Goal: Task Accomplishment & Management: Use online tool/utility

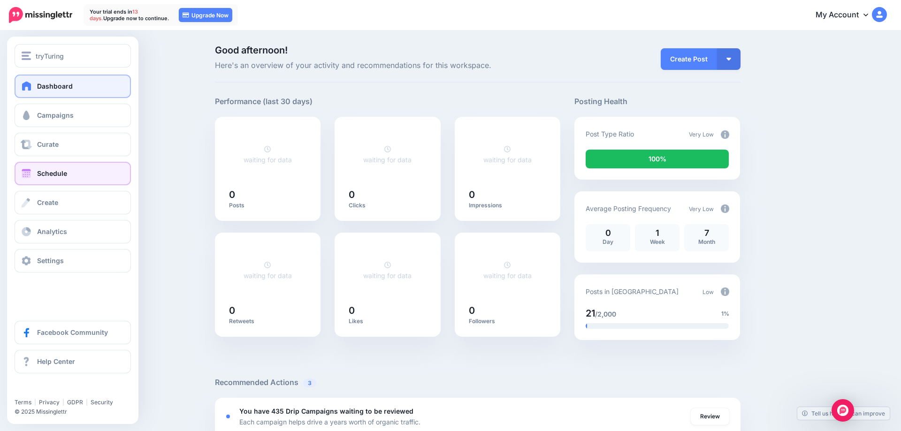
click at [46, 171] on span "Schedule" at bounding box center [52, 173] width 30 height 8
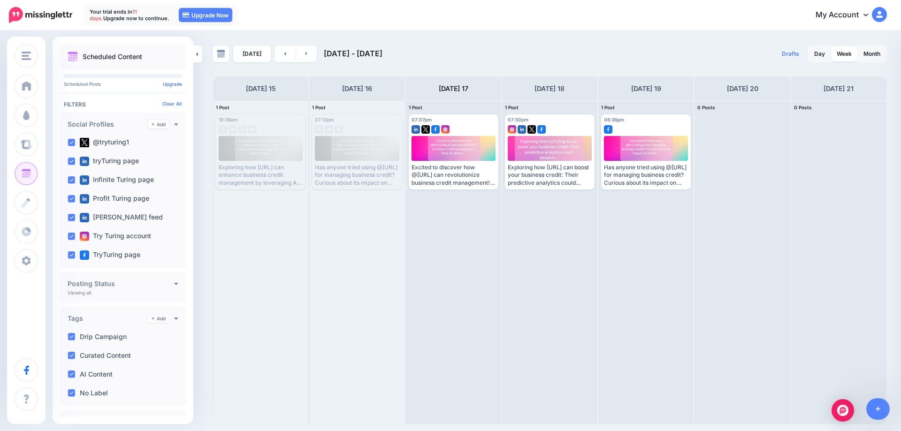
click at [869, 51] on link "Month" at bounding box center [872, 53] width 28 height 15
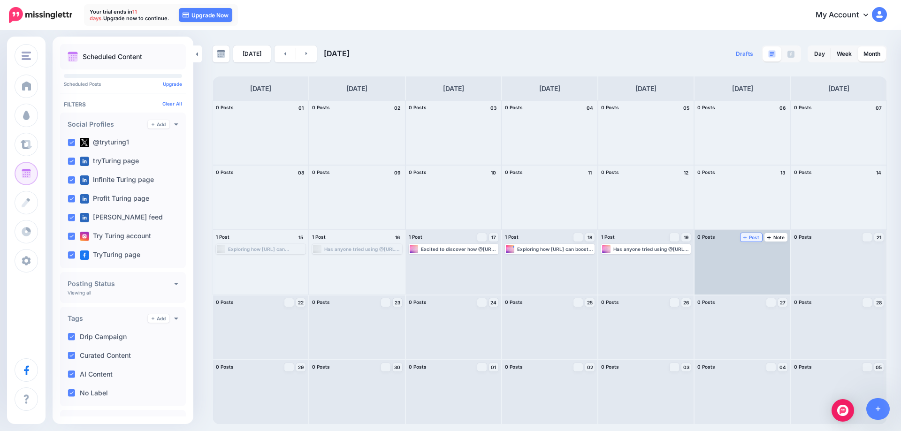
click at [755, 237] on span "Post" at bounding box center [751, 237] width 16 height 5
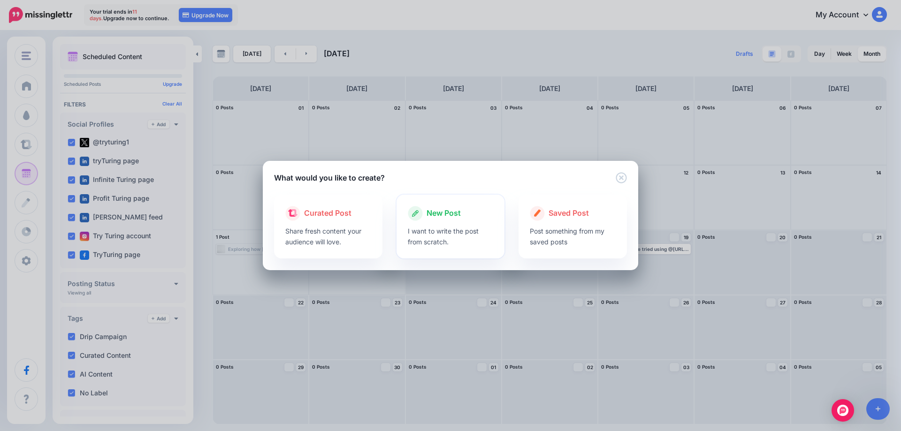
click at [436, 225] on div at bounding box center [451, 223] width 86 height 5
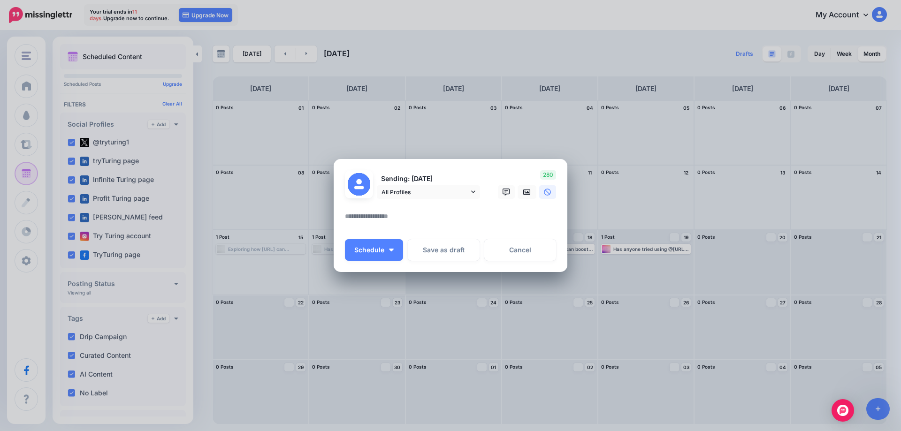
paste textarea "**********"
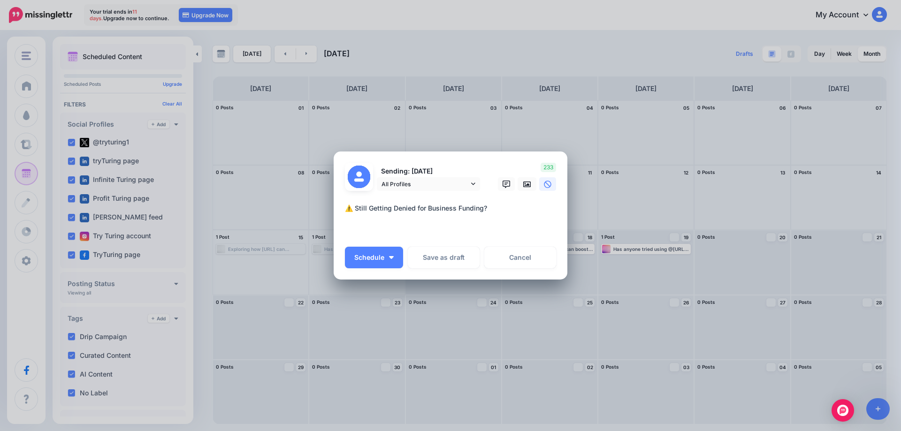
click at [501, 215] on textarea "**********" at bounding box center [453, 220] width 216 height 34
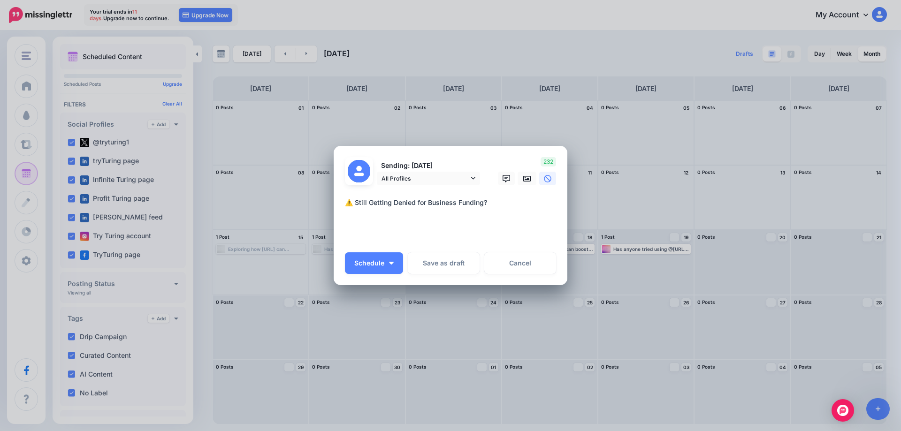
paste textarea "**********"
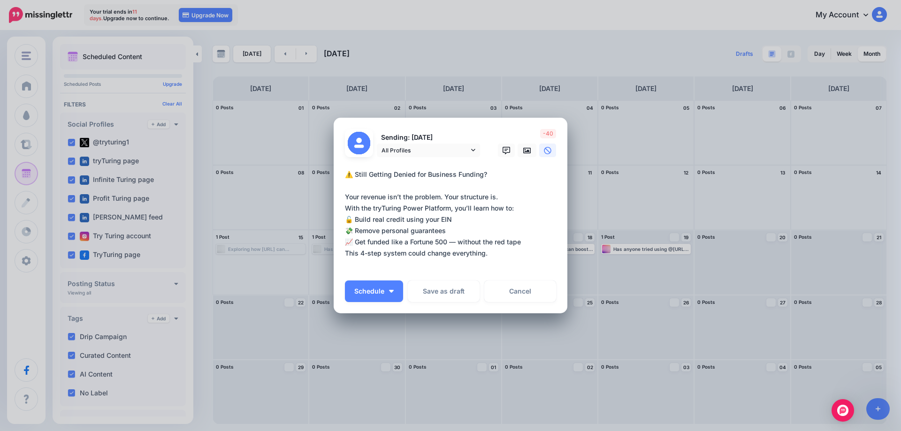
click at [518, 208] on textarea "**********" at bounding box center [453, 219] width 216 height 101
click at [470, 233] on textarea "**********" at bounding box center [453, 219] width 216 height 101
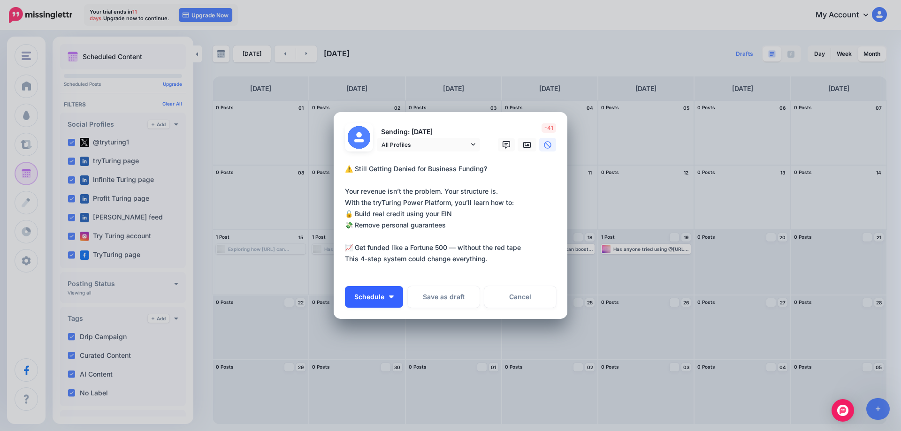
click at [374, 299] on span "Schedule" at bounding box center [369, 297] width 30 height 7
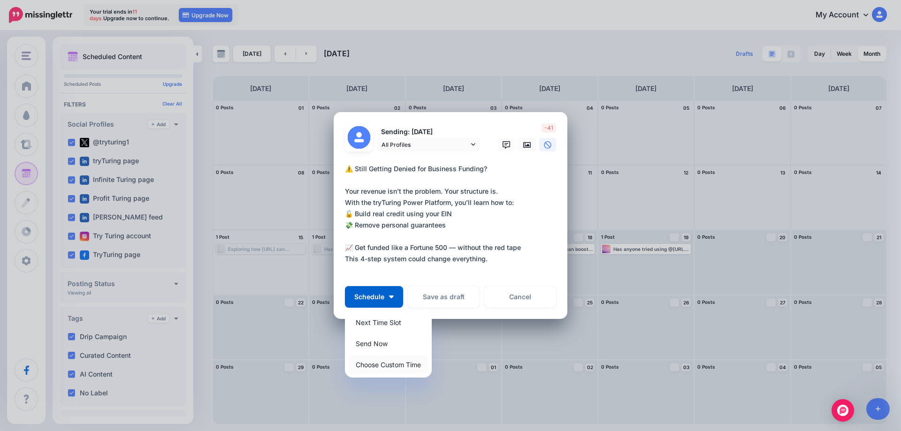
click at [379, 366] on link "Choose Custom Time" at bounding box center [388, 365] width 79 height 18
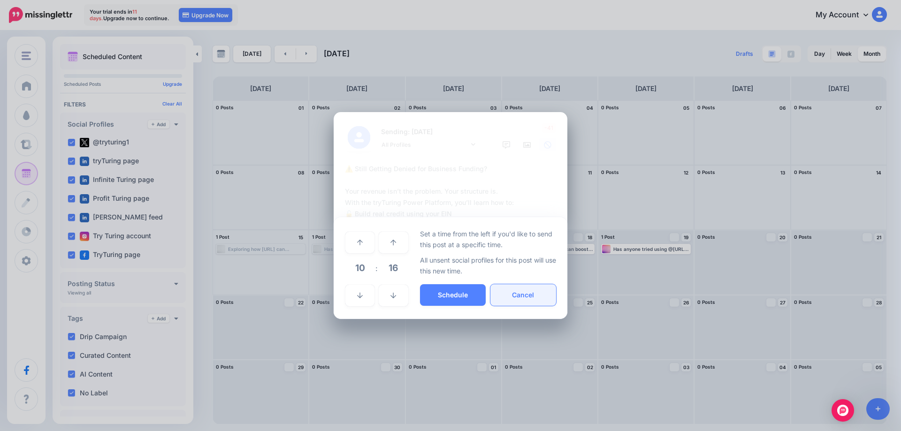
click at [535, 296] on button "Cancel" at bounding box center [523, 295] width 66 height 22
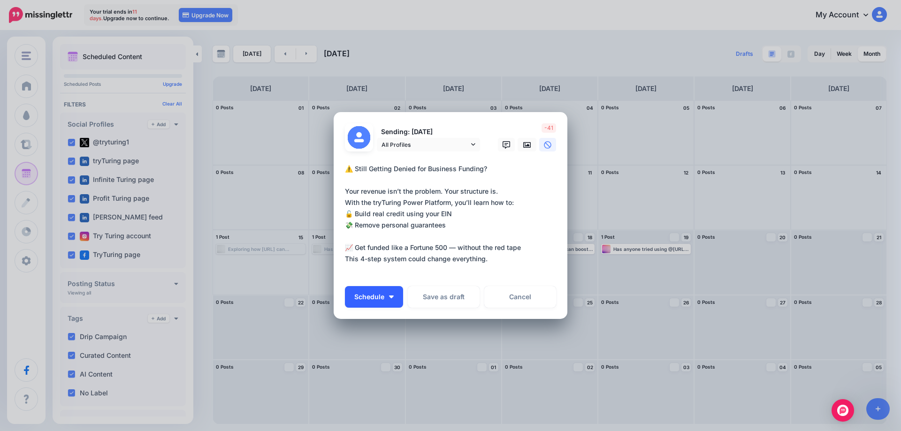
click at [366, 300] on span "Schedule" at bounding box center [369, 297] width 30 height 7
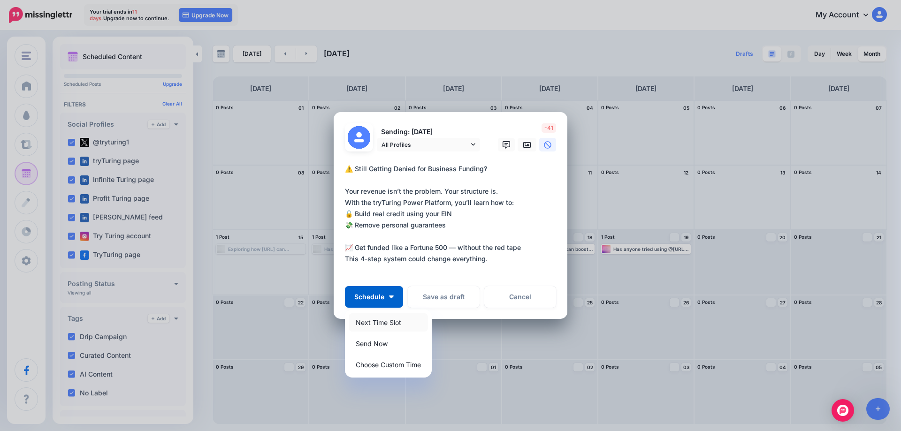
click at [372, 324] on link "Next Time Slot" at bounding box center [388, 322] width 79 height 18
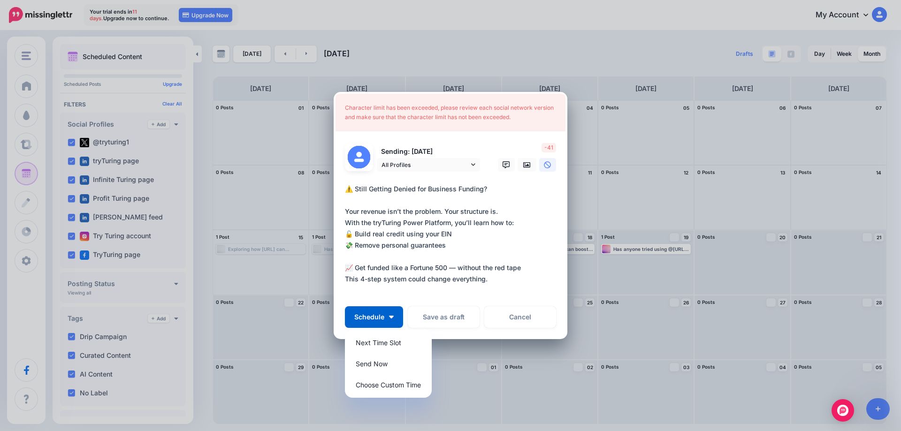
drag, startPoint x: 494, startPoint y: 284, endPoint x: 329, endPoint y: 280, distance: 164.8
click at [345, 280] on textarea "**********" at bounding box center [453, 239] width 216 height 113
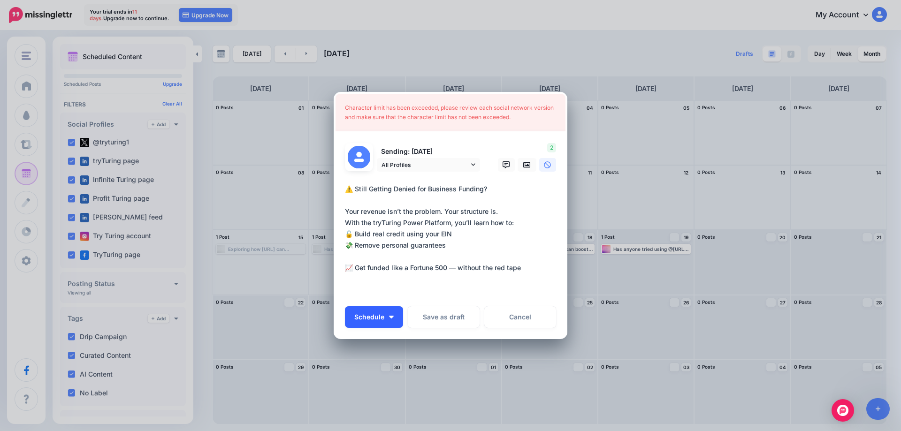
type textarea "**********"
click at [381, 316] on span "Schedule" at bounding box center [369, 317] width 30 height 7
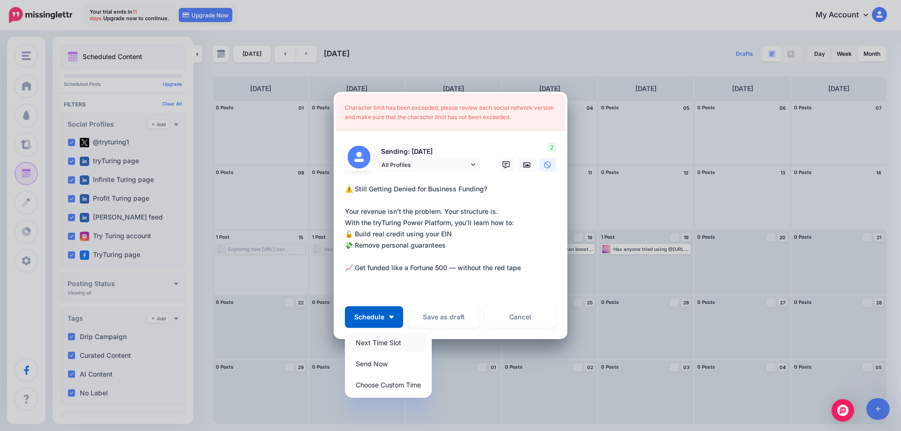
click at [376, 343] on link "Next Time Slot" at bounding box center [388, 343] width 79 height 18
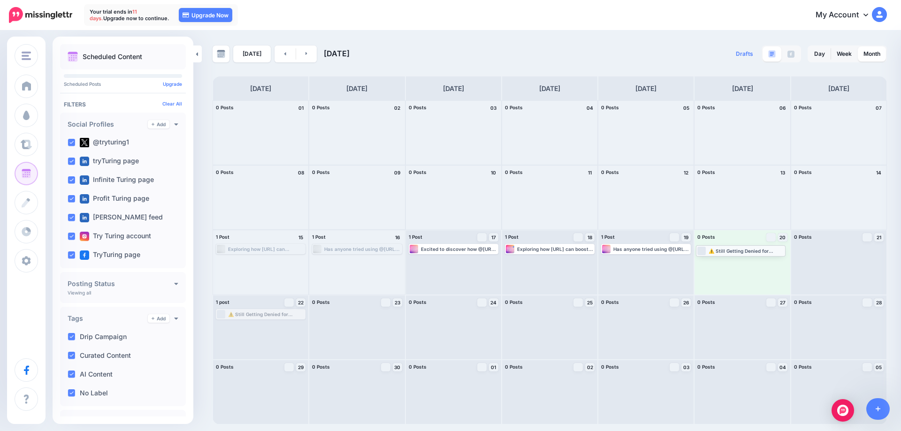
drag, startPoint x: 269, startPoint y: 316, endPoint x: 749, endPoint y: 252, distance: 484.3
click at [749, 252] on body "Your trial ends in 11 days. Upgrade now to continue. 11 days 22 hours 58 mins 4…" at bounding box center [450, 215] width 901 height 431
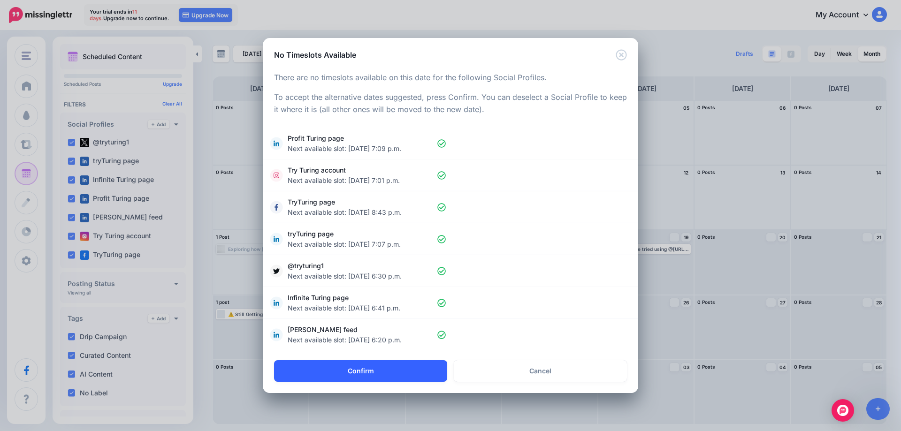
click at [357, 371] on button "Confirm" at bounding box center [360, 371] width 173 height 22
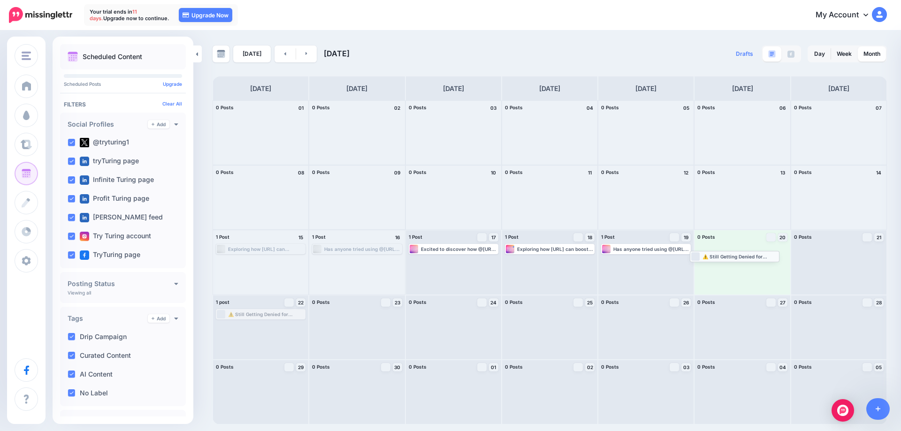
drag, startPoint x: 261, startPoint y: 316, endPoint x: 735, endPoint y: 258, distance: 477.5
click at [735, 258] on body "Your trial ends in 11 days. Upgrade now to continue. 11 days 22 hours 58 mins 2…" at bounding box center [450, 215] width 901 height 431
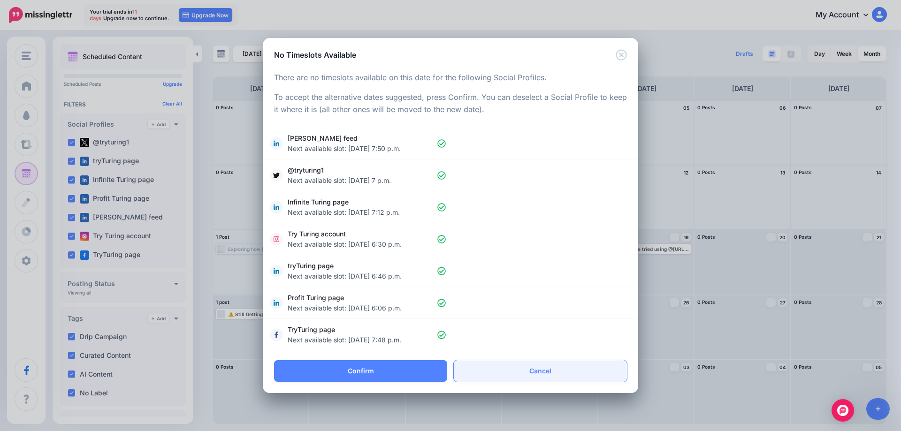
click at [540, 369] on link "Cancel" at bounding box center [540, 371] width 173 height 22
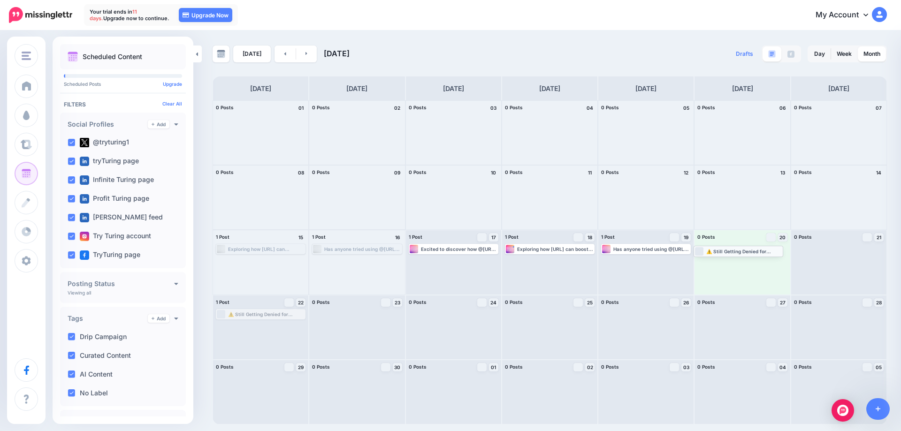
drag, startPoint x: 249, startPoint y: 313, endPoint x: 726, endPoint y: 250, distance: 481.9
click at [726, 250] on body "Your trial ends in 11 days. Upgrade now to continue. 11 days 22 hours 58 mins 1…" at bounding box center [450, 215] width 901 height 431
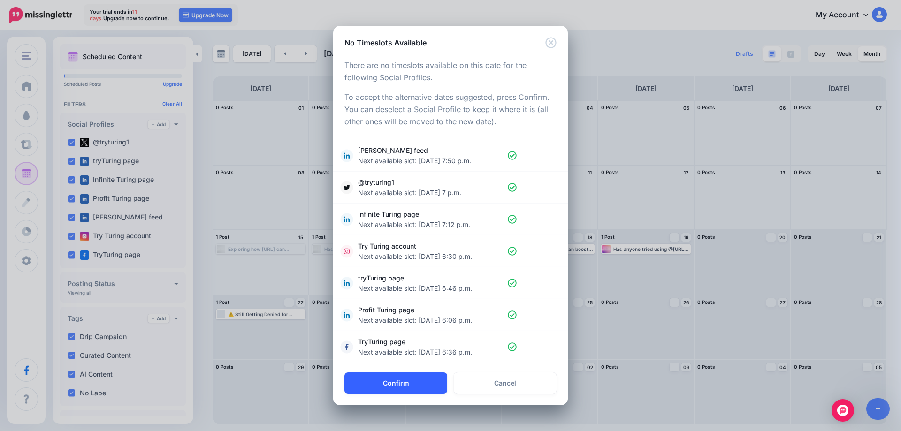
click at [406, 388] on button "Confirm" at bounding box center [395, 384] width 103 height 22
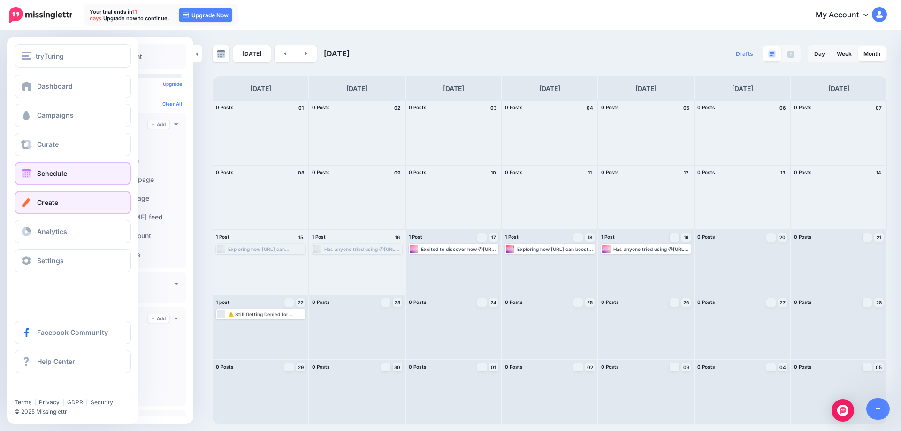
click at [73, 205] on link "Create" at bounding box center [73, 202] width 116 height 23
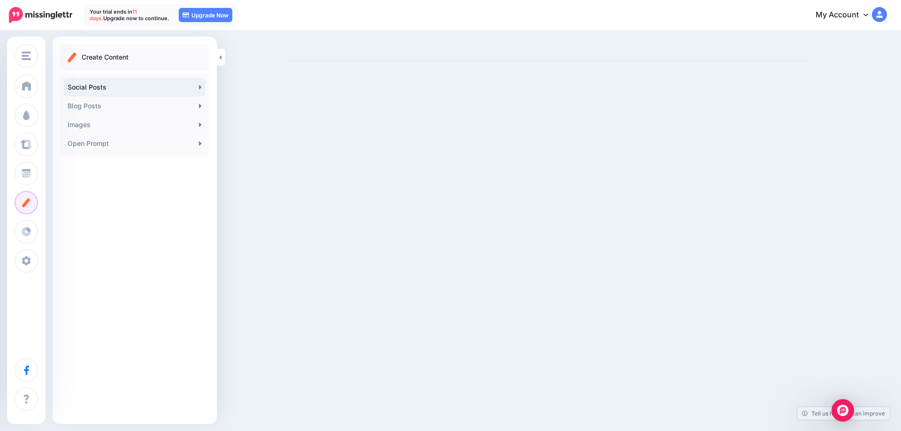
click at [79, 87] on link "Social Posts" at bounding box center [135, 87] width 142 height 19
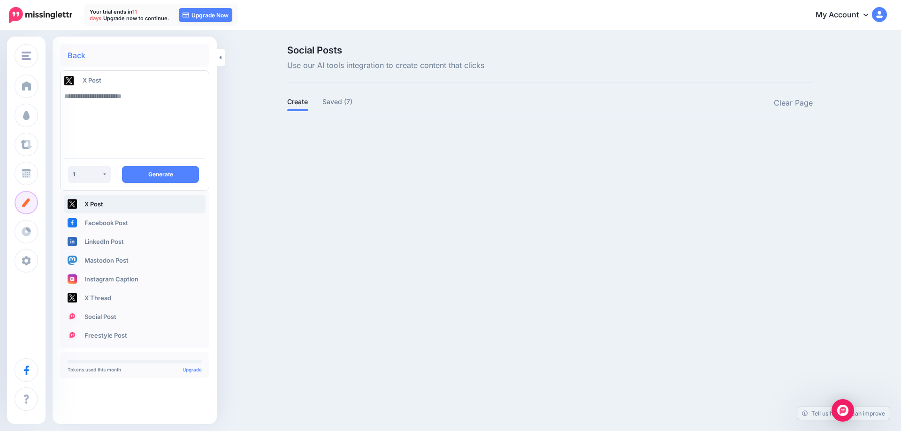
click at [141, 95] on textarea at bounding box center [134, 119] width 141 height 64
type textarea "**********"
click at [102, 176] on button "1" at bounding box center [89, 174] width 43 height 17
click at [85, 280] on link "5" at bounding box center [81, 282] width 18 height 18
select select "*"
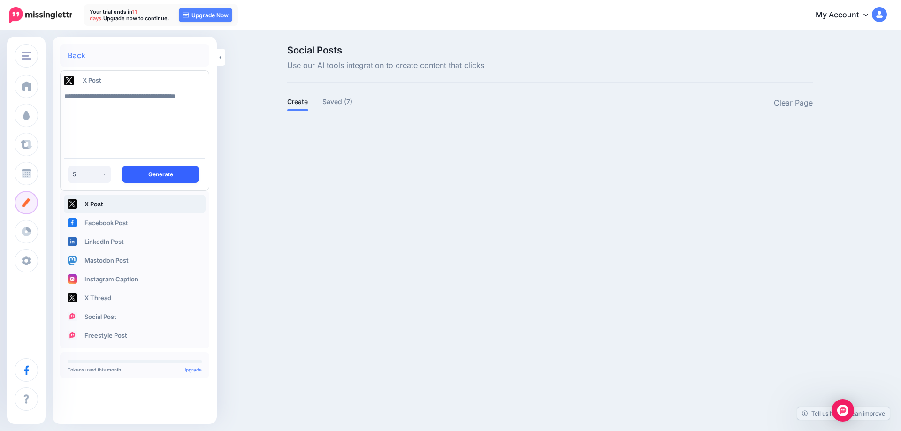
click at [153, 174] on button "Generate" at bounding box center [160, 174] width 77 height 17
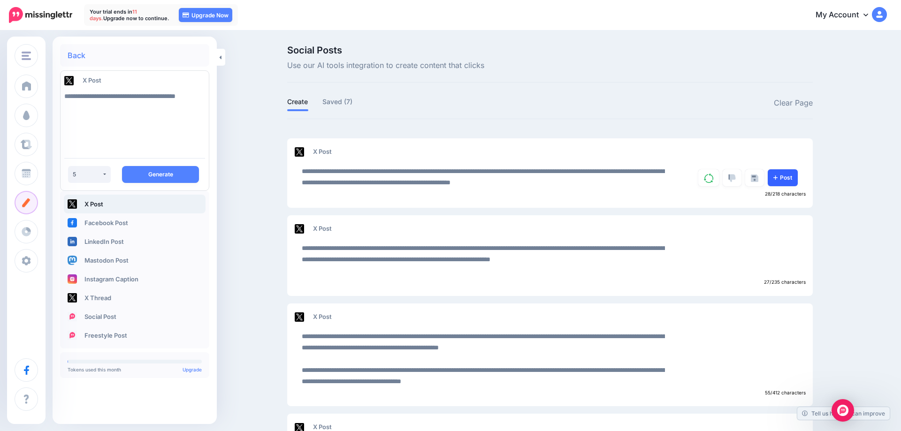
click at [778, 176] on link "Post" at bounding box center [783, 177] width 30 height 17
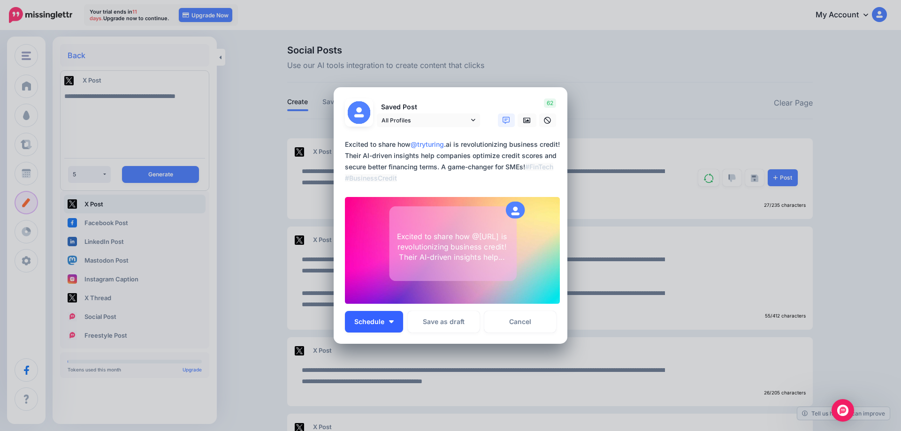
click at [370, 320] on span "Schedule" at bounding box center [369, 322] width 30 height 7
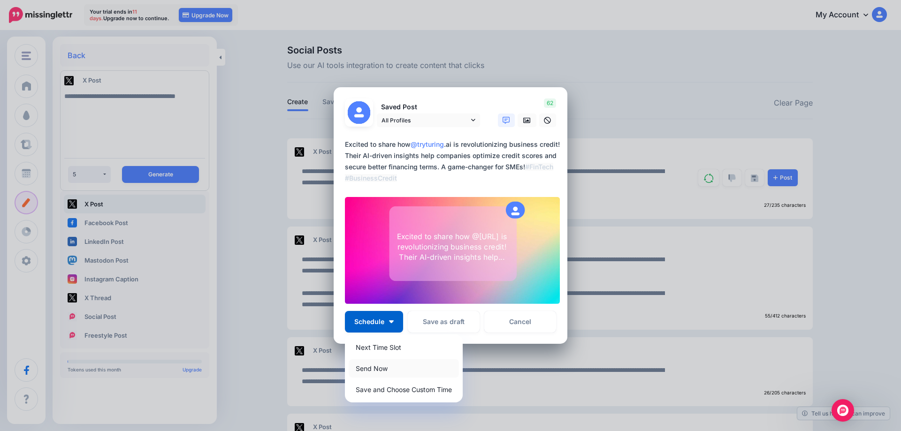
click at [377, 366] on link "Send Now" at bounding box center [404, 368] width 110 height 18
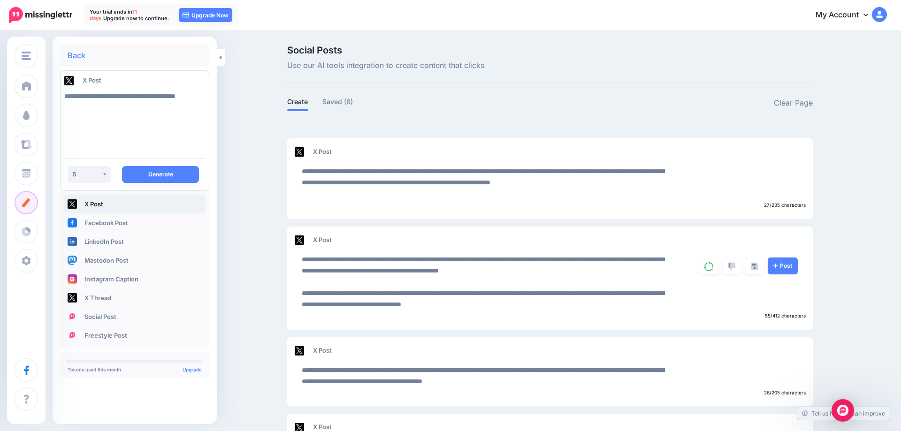
scroll to position [86, 0]
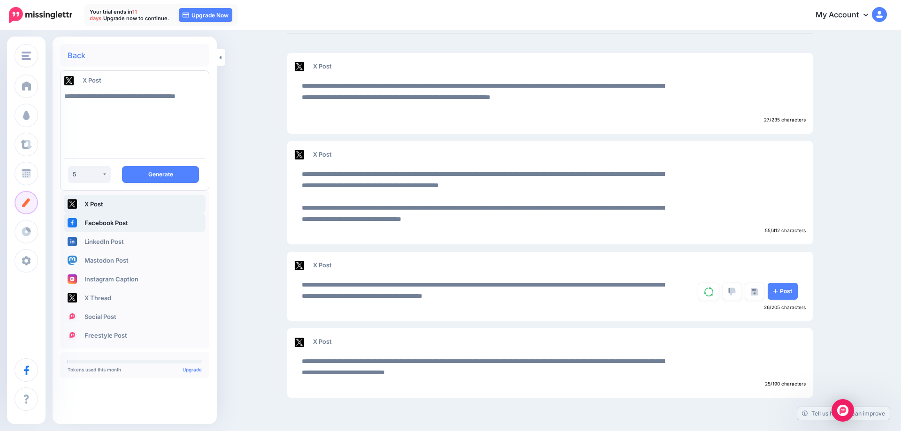
click at [119, 227] on link "Facebook Post" at bounding box center [135, 223] width 142 height 19
click at [169, 170] on button "Generate" at bounding box center [160, 174] width 77 height 17
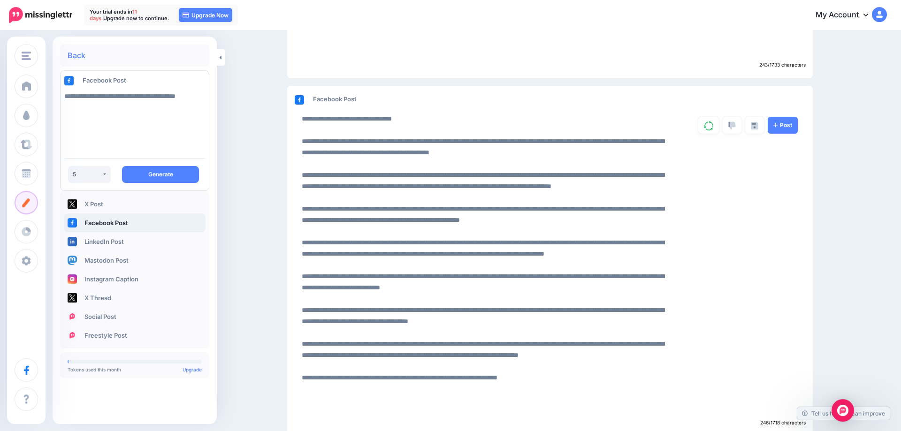
scroll to position [622, 0]
